Goal: Book appointment/travel/reservation

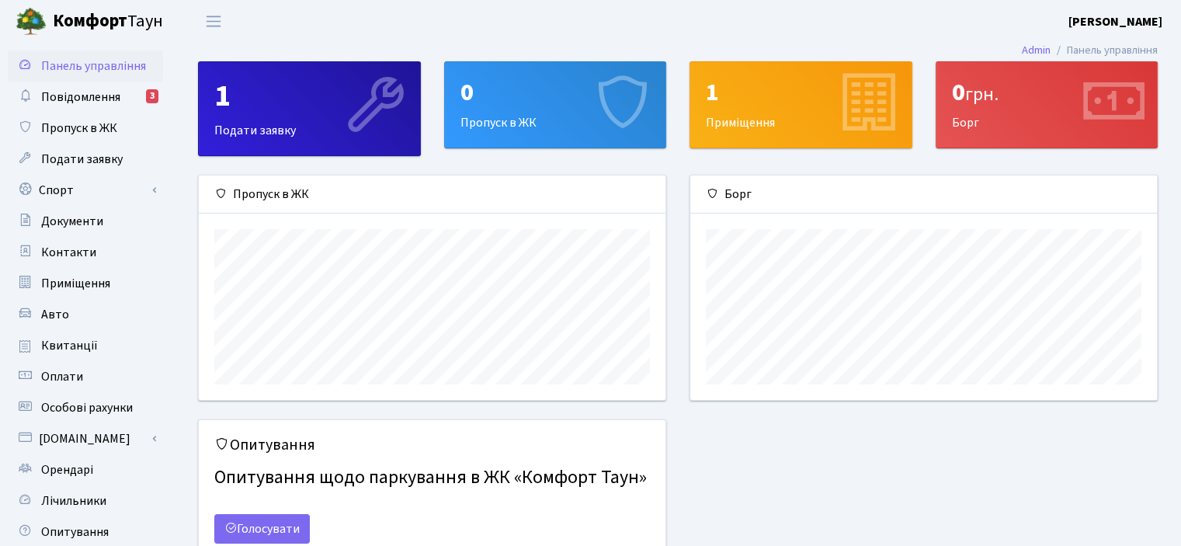
scroll to position [224, 466]
click at [118, 188] on link "Спорт" at bounding box center [85, 190] width 155 height 31
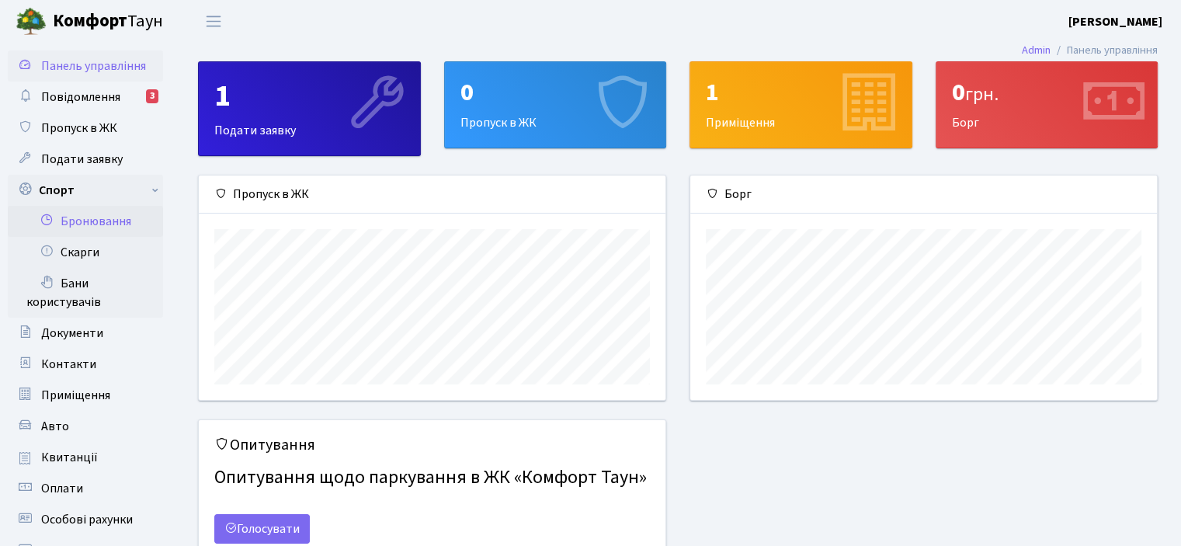
click at [130, 217] on link "Бронювання" at bounding box center [85, 221] width 155 height 31
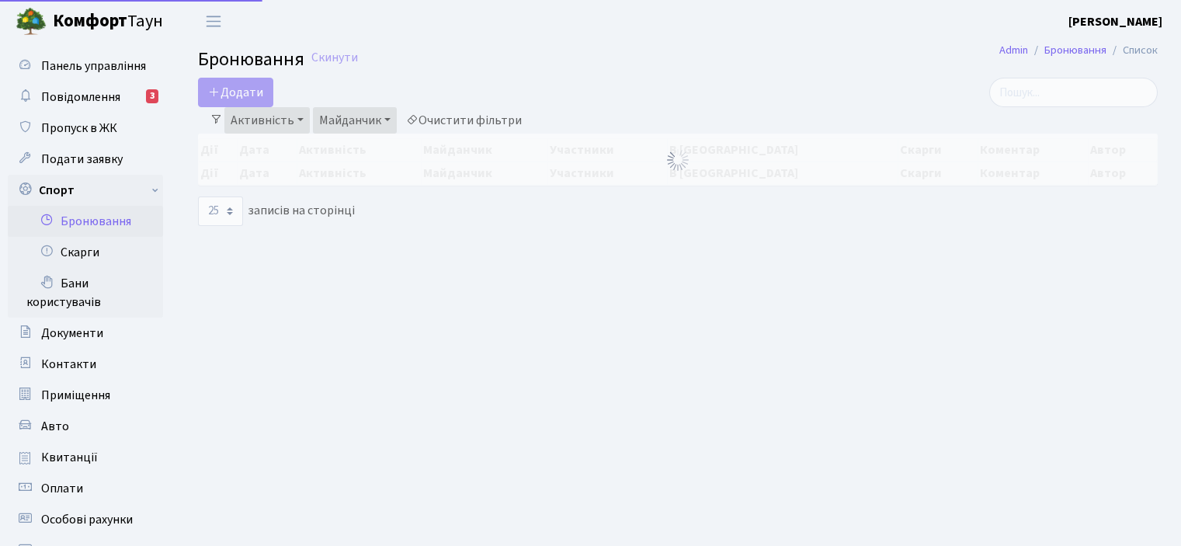
select select "25"
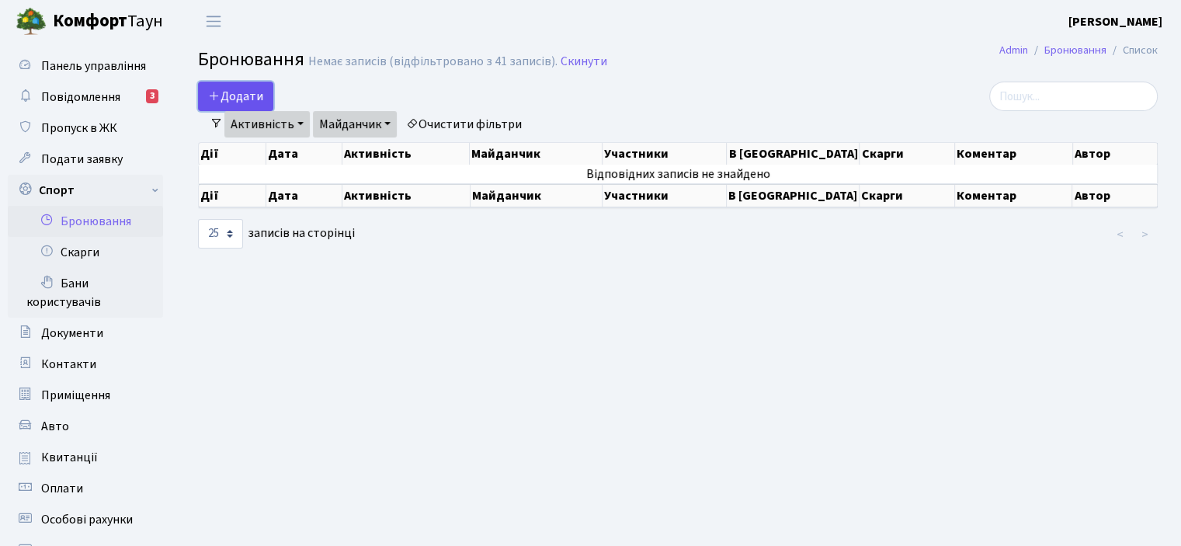
click at [243, 92] on button "Додати" at bounding box center [235, 97] width 75 height 30
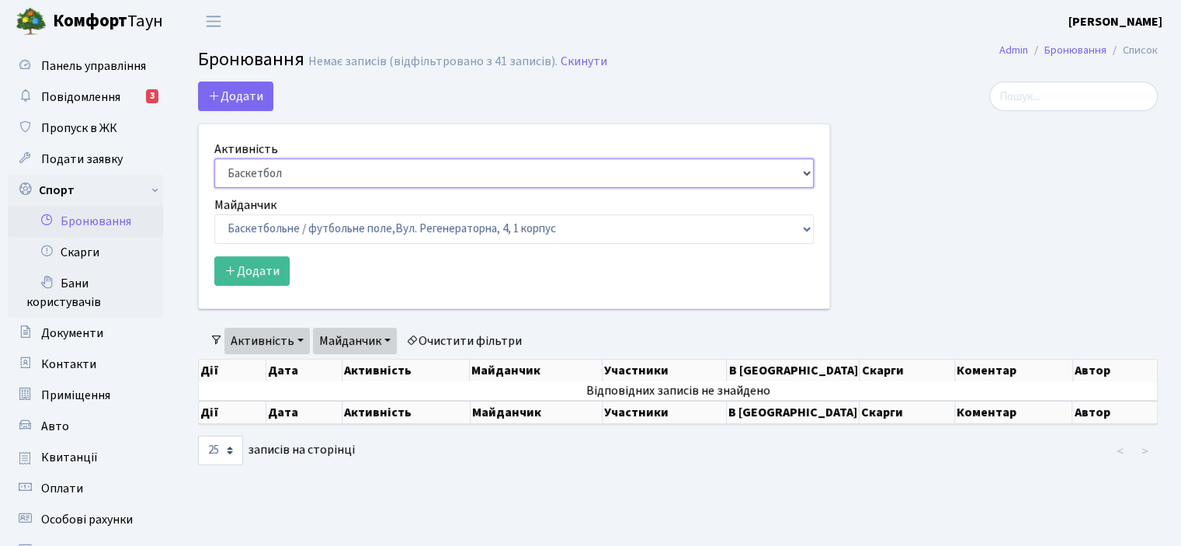
click at [814, 172] on select "Баскетбол Волейбол Йога Катання на роликах Настільний теніс Теніс Футбол Фітнес" at bounding box center [513, 173] width 599 height 30
select select "4"
click at [214, 158] on select "Баскетбол Волейбол Йога Катання на роликах Настільний теніс Теніс Футбол Фітнес" at bounding box center [513, 173] width 599 height 30
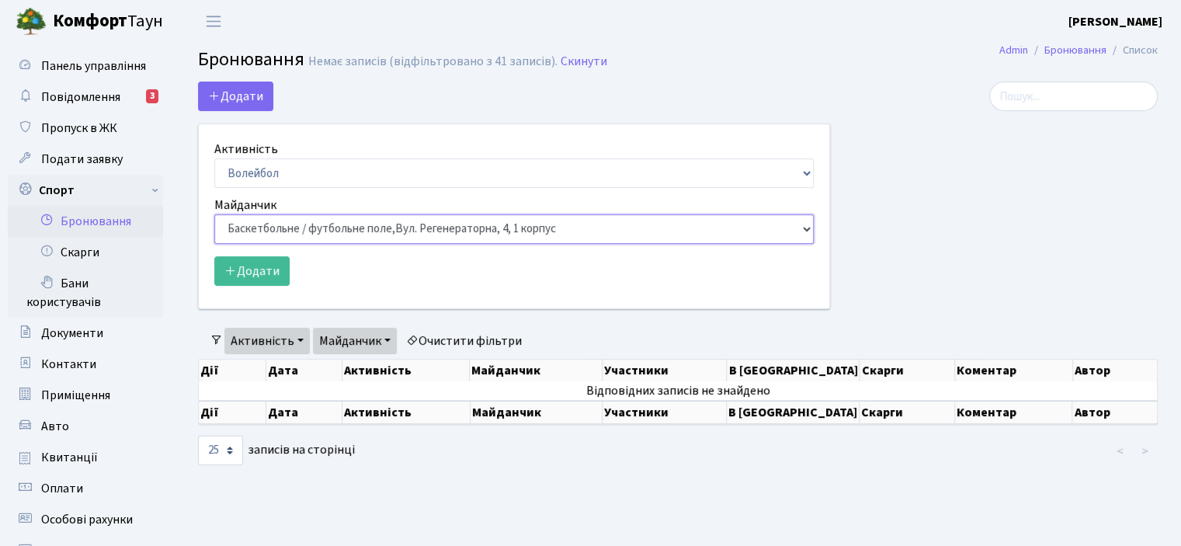
click at [807, 230] on select "Баскетбольне / футбольне поле, Вул. Регенераторна, 4, 1 корпус Баскетбольне пол…" at bounding box center [513, 229] width 599 height 30
select select "4"
click at [214, 214] on select "Баскетбольне / футбольне поле, Вул. Регенераторна, 4, 1 корпус Баскетбольне пол…" at bounding box center [513, 229] width 599 height 30
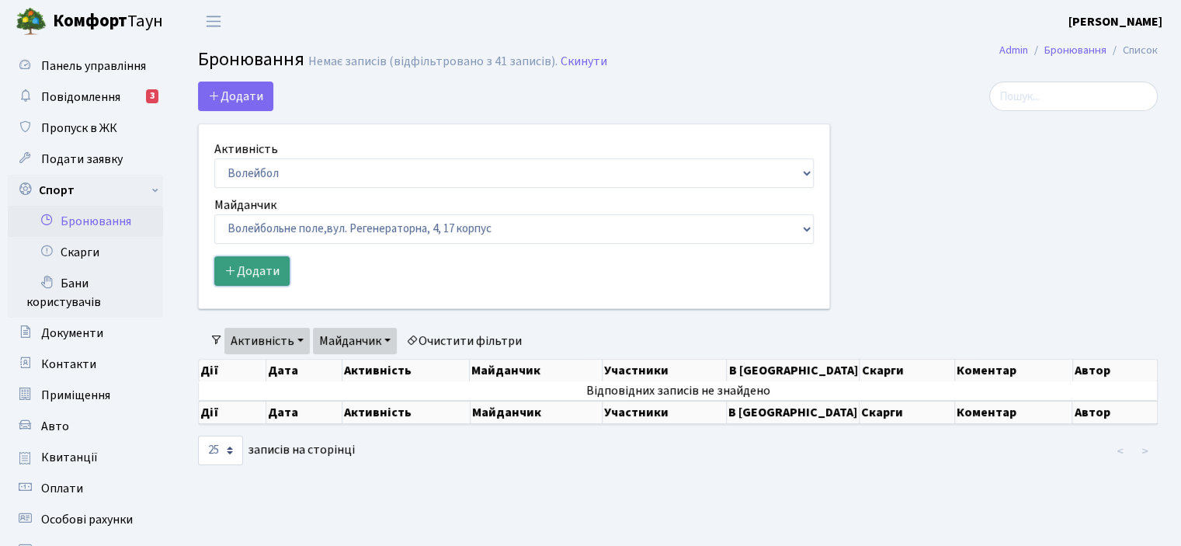
click at [255, 269] on button "Додати" at bounding box center [251, 271] width 75 height 30
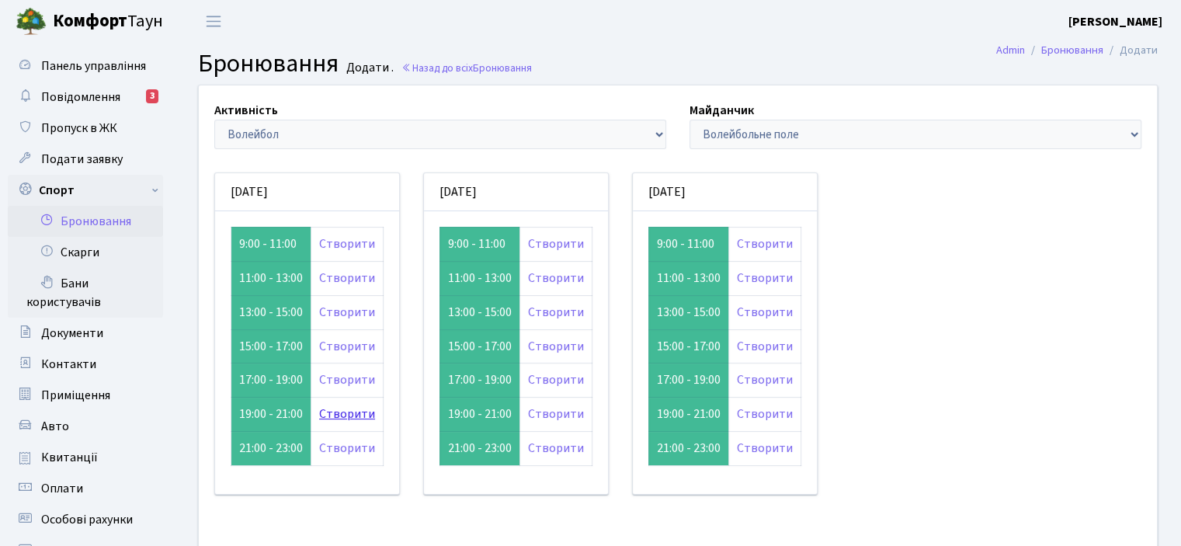
click at [345, 413] on link "Створити" at bounding box center [347, 413] width 56 height 17
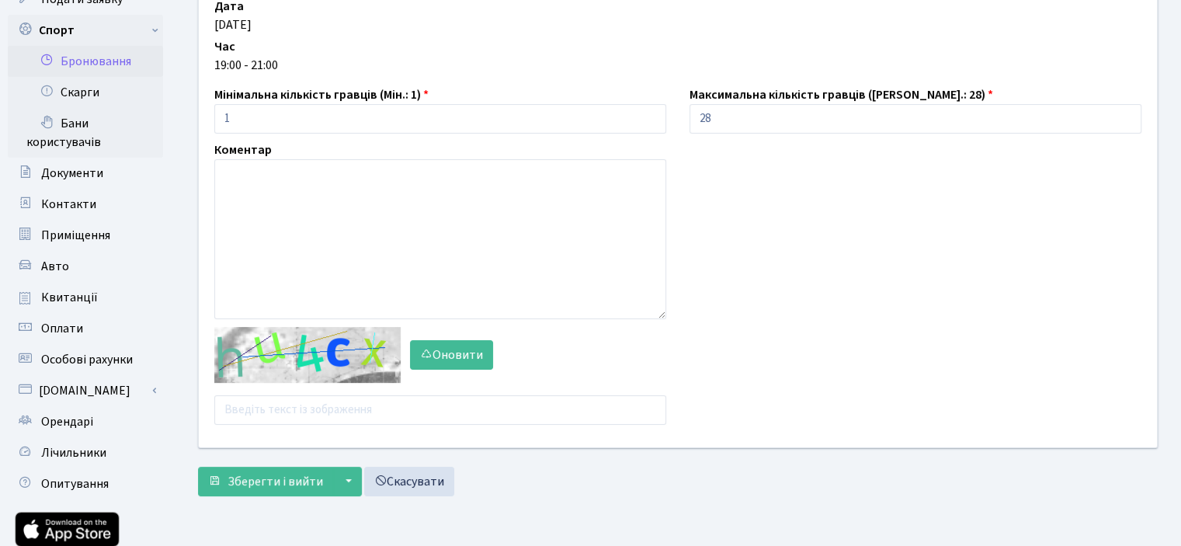
scroll to position [161, 0]
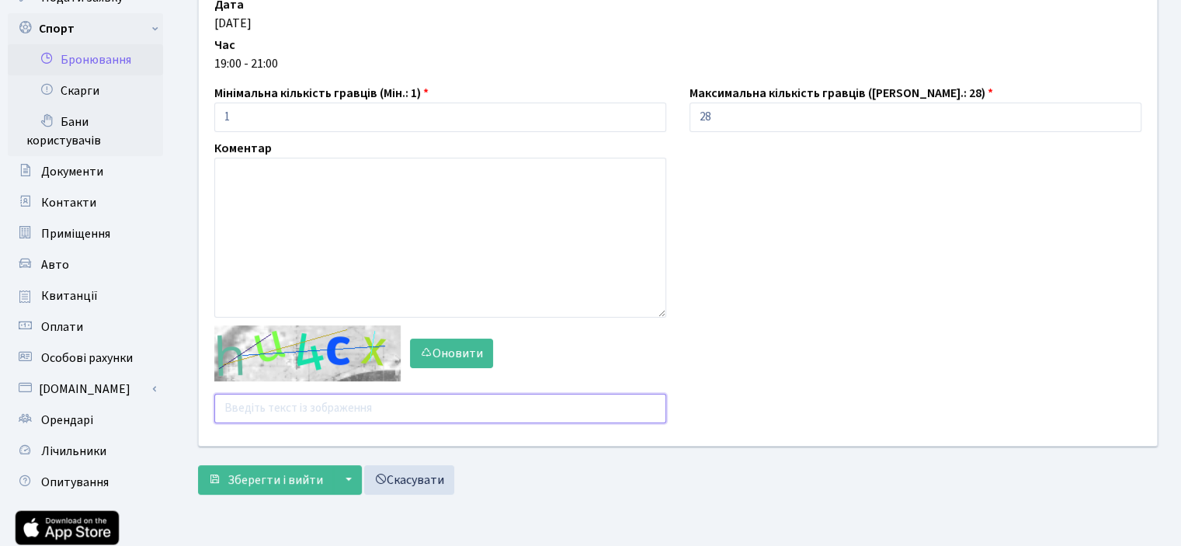
click at [236, 407] on input "text" at bounding box center [440, 409] width 452 height 30
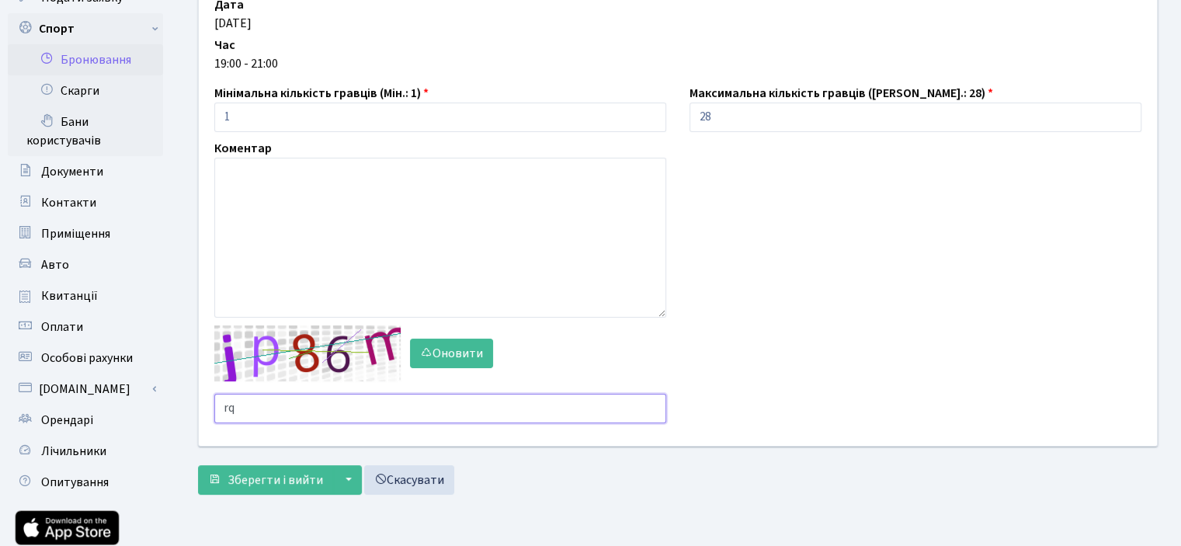
type input "r"
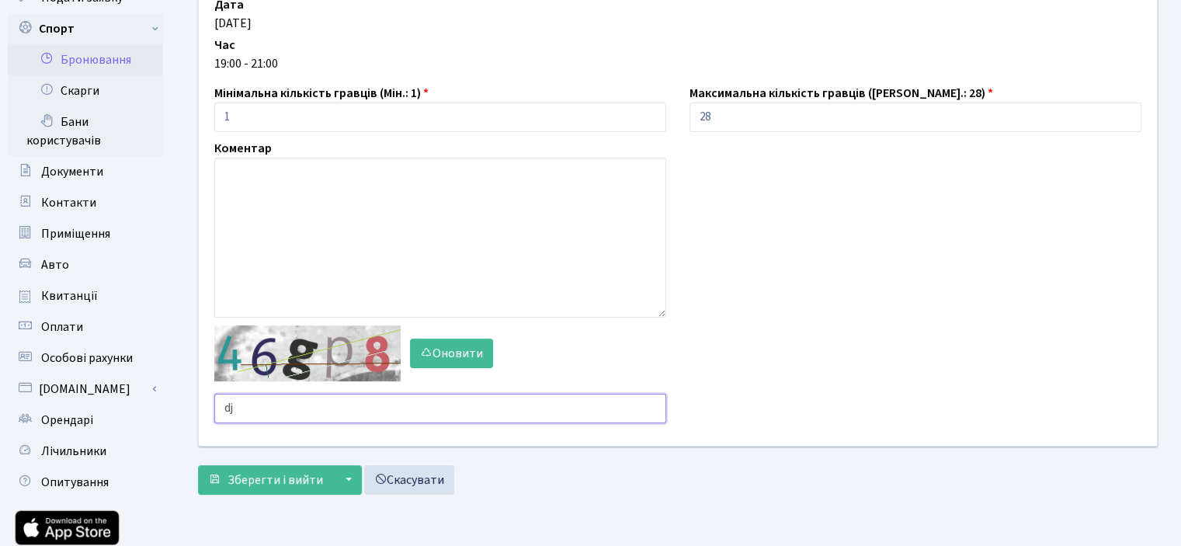
type input "d"
type input "pez9f"
click at [252, 484] on span "Зберегти і вийти" at bounding box center [274, 479] width 95 height 17
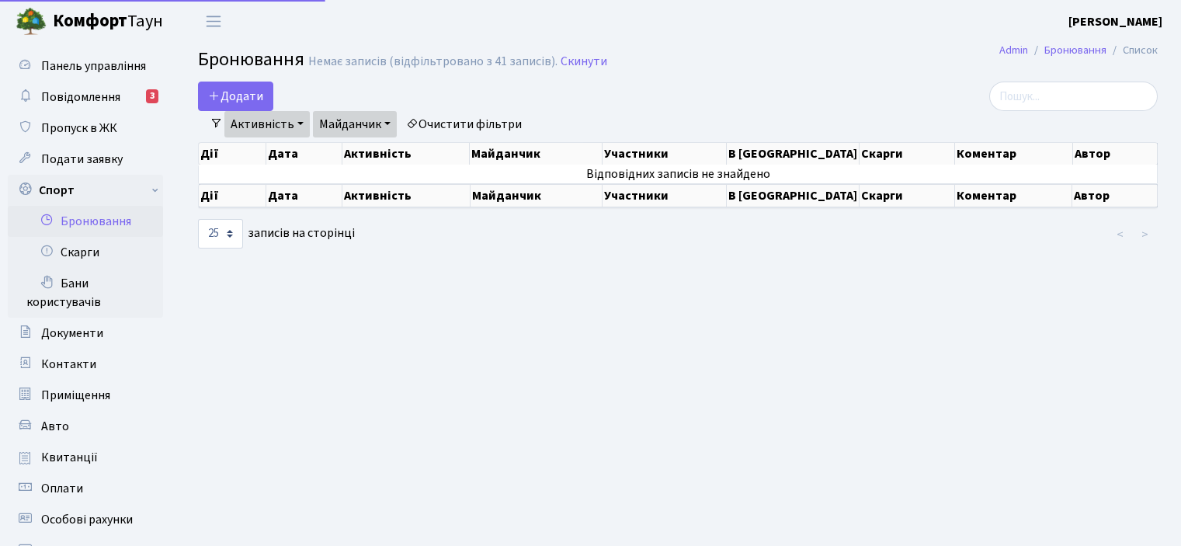
select select "25"
